Goal: Task Accomplishment & Management: Use online tool/utility

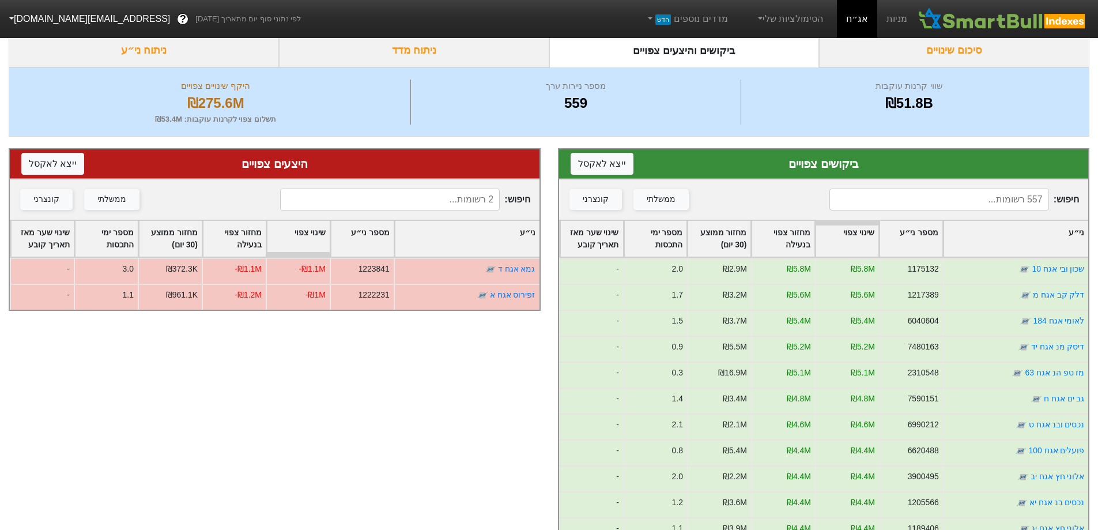
scroll to position [37, 0]
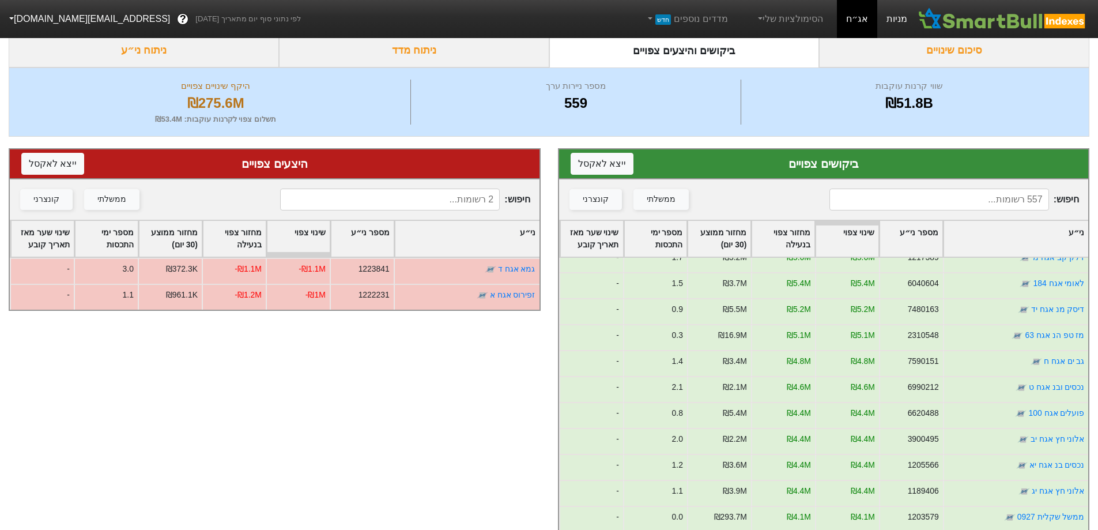
click at [894, 13] on link "מניות" at bounding box center [896, 19] width 39 height 38
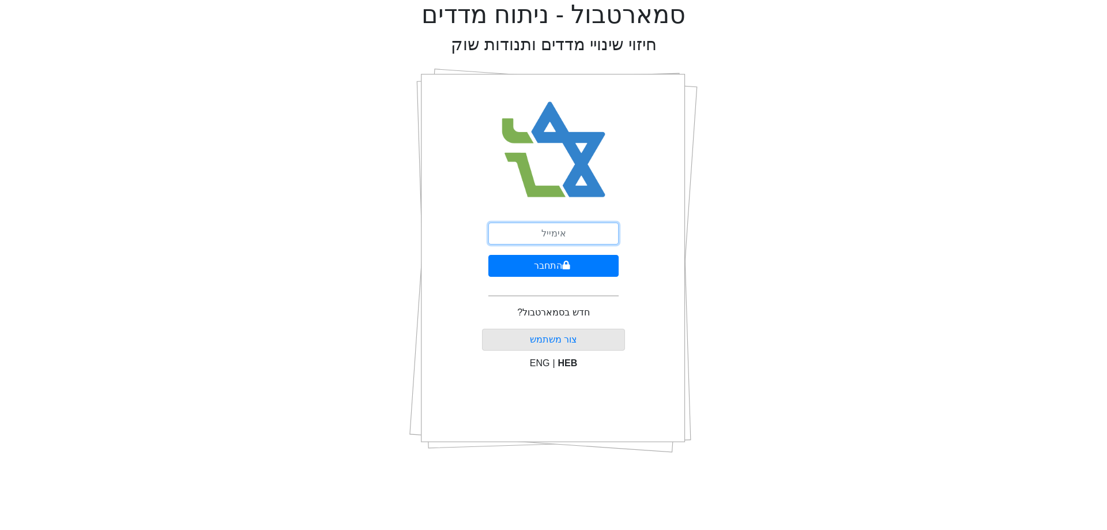
click at [592, 230] on input "email" at bounding box center [553, 233] width 130 height 22
type input "[EMAIL_ADDRESS][DOMAIN_NAME]"
click at [564, 265] on icon "submit" at bounding box center [565, 264] width 7 height 9
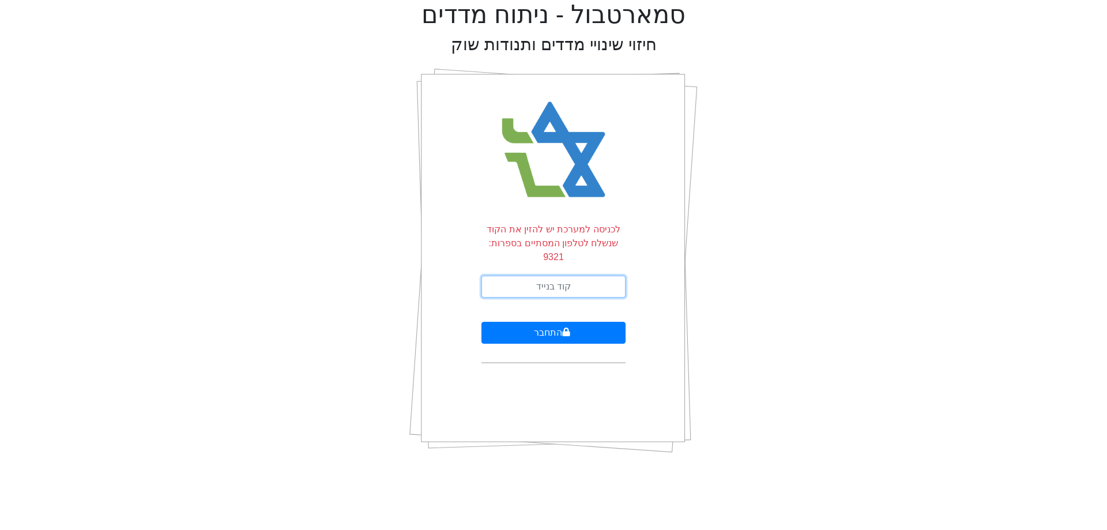
click at [572, 275] on input "text" at bounding box center [553, 286] width 144 height 22
click at [830, 274] on div "סמארטבול - ניתוח מדדים חיזוי שינויי מדדים ותנודות שוק לכניסה למערכת יש להזין את…" at bounding box center [553, 231] width 1089 height 462
click at [603, 275] on input "text" at bounding box center [553, 286] width 144 height 22
type input "090180"
click at [481, 322] on button "התחבר" at bounding box center [553, 333] width 144 height 22
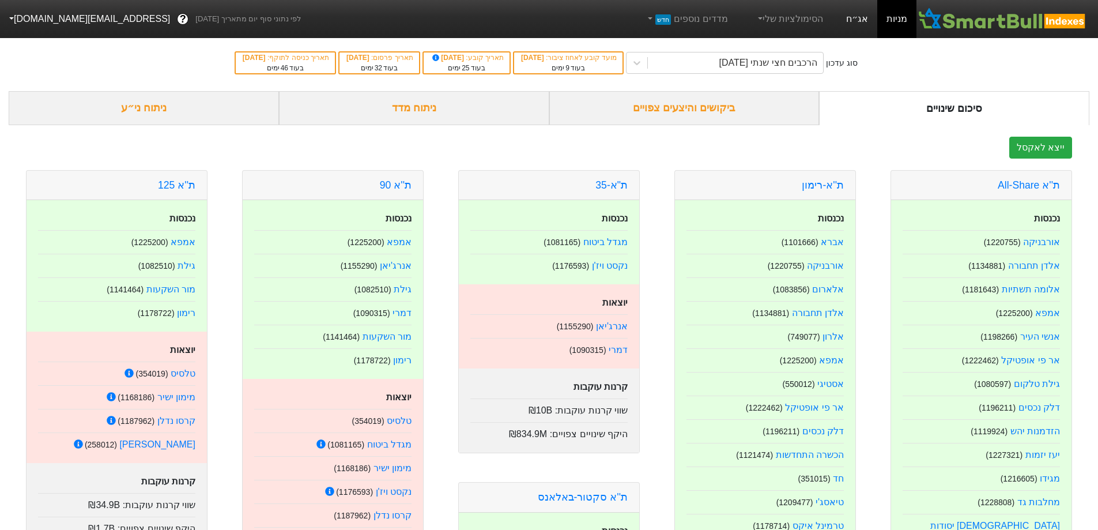
click at [857, 17] on link "אג״ח" at bounding box center [857, 19] width 40 height 38
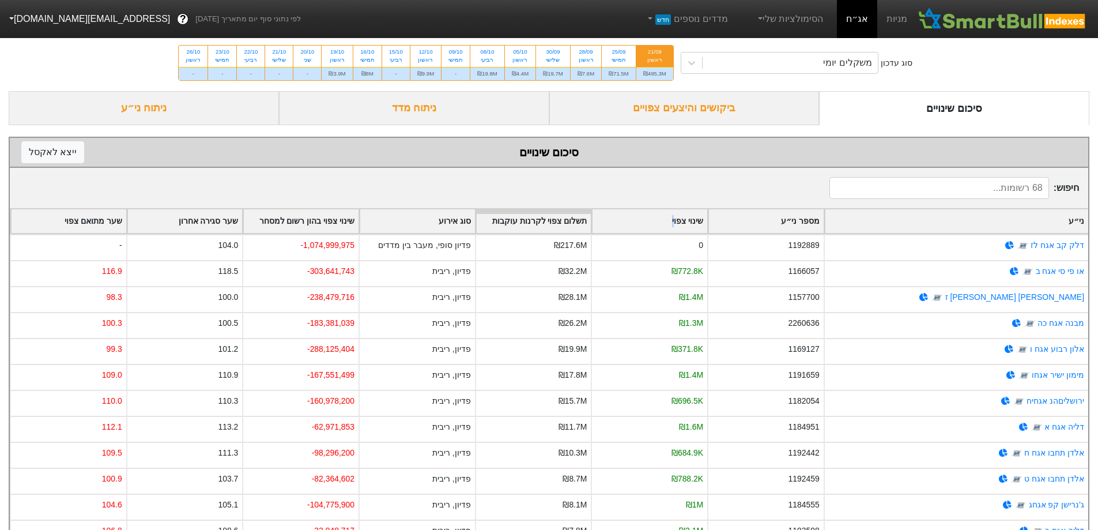
click at [674, 218] on div "שינוי צפוי" at bounding box center [649, 221] width 115 height 24
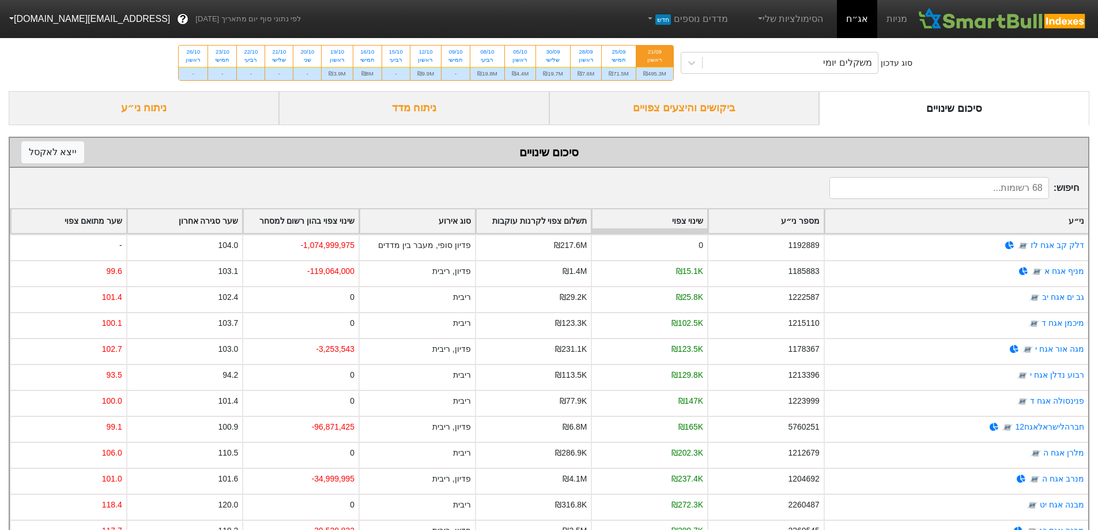
click at [1007, 188] on input at bounding box center [939, 188] width 220 height 22
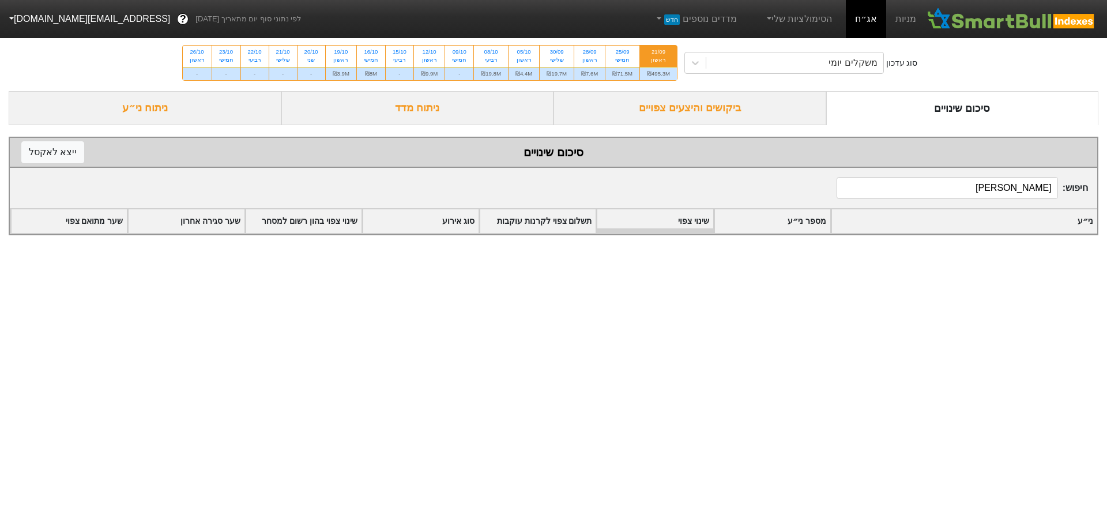
type input "[PERSON_NAME]"
click at [634, 115] on div "ביקושים והיצעים צפויים" at bounding box center [689, 108] width 273 height 34
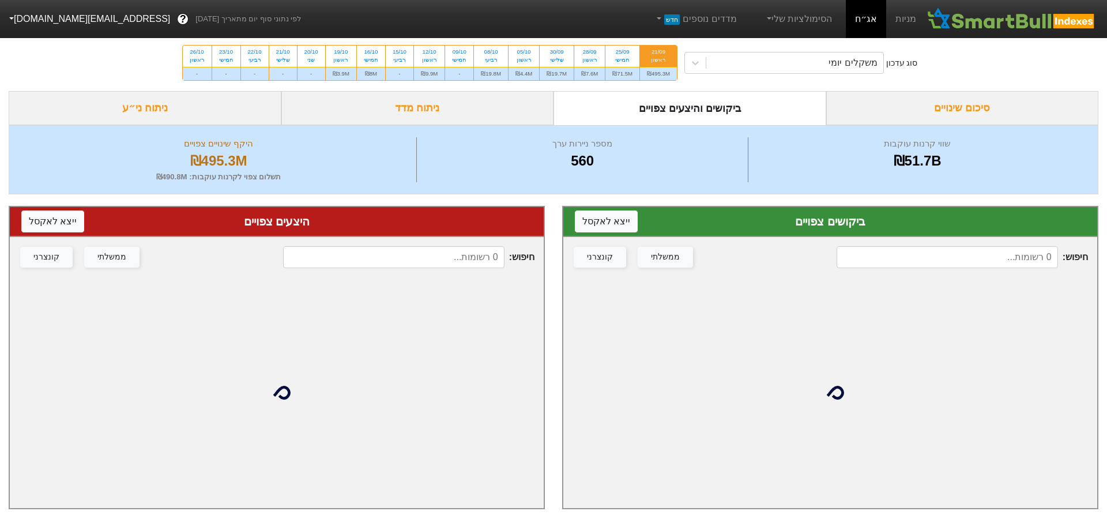
click at [1017, 262] on input at bounding box center [946, 257] width 221 height 22
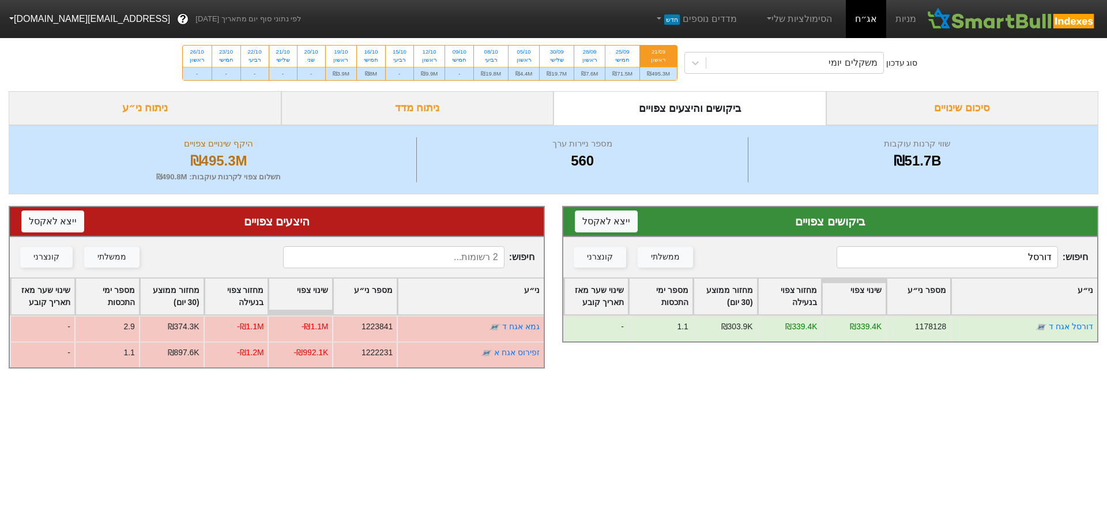
click at [1004, 251] on input "דורסל" at bounding box center [946, 257] width 221 height 22
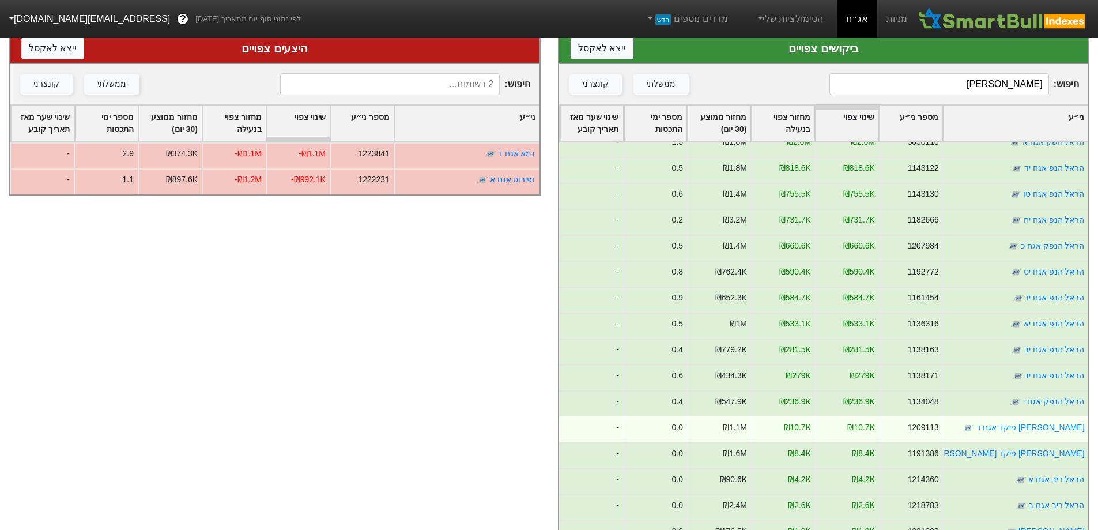
scroll to position [210, 0]
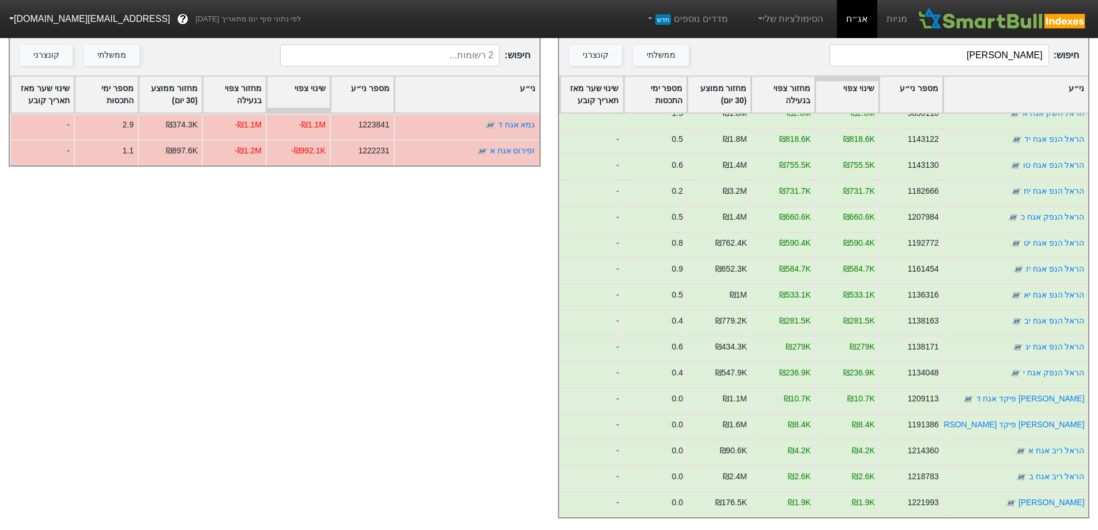
type input "[PERSON_NAME]"
